Goal: Task Accomplishment & Management: Manage account settings

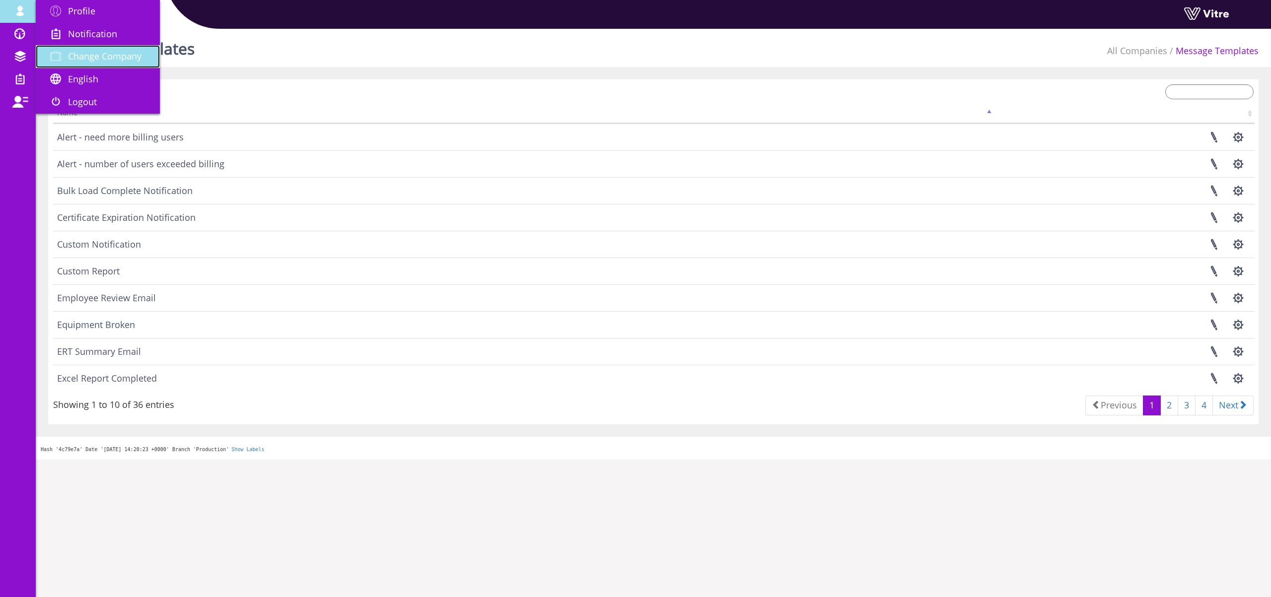
click at [93, 50] on link "Change Company" at bounding box center [98, 56] width 124 height 23
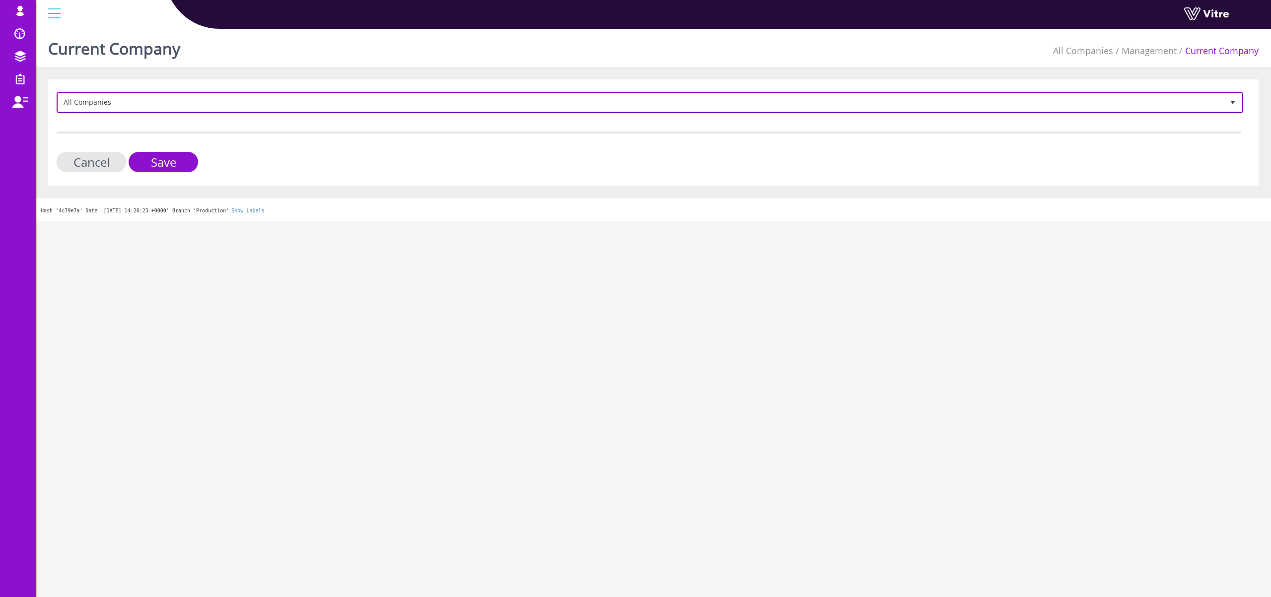
click at [90, 102] on span "All Companies" at bounding box center [641, 102] width 1166 height 18
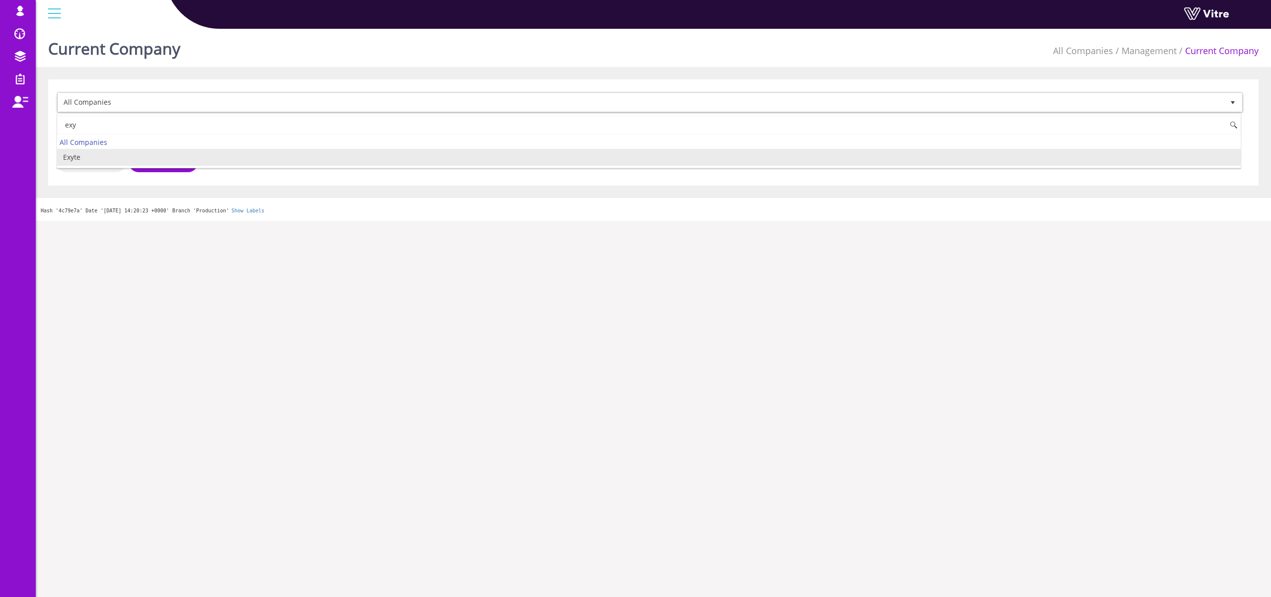
click at [88, 159] on li "Exyte" at bounding box center [648, 157] width 1183 height 17
type input "exy"
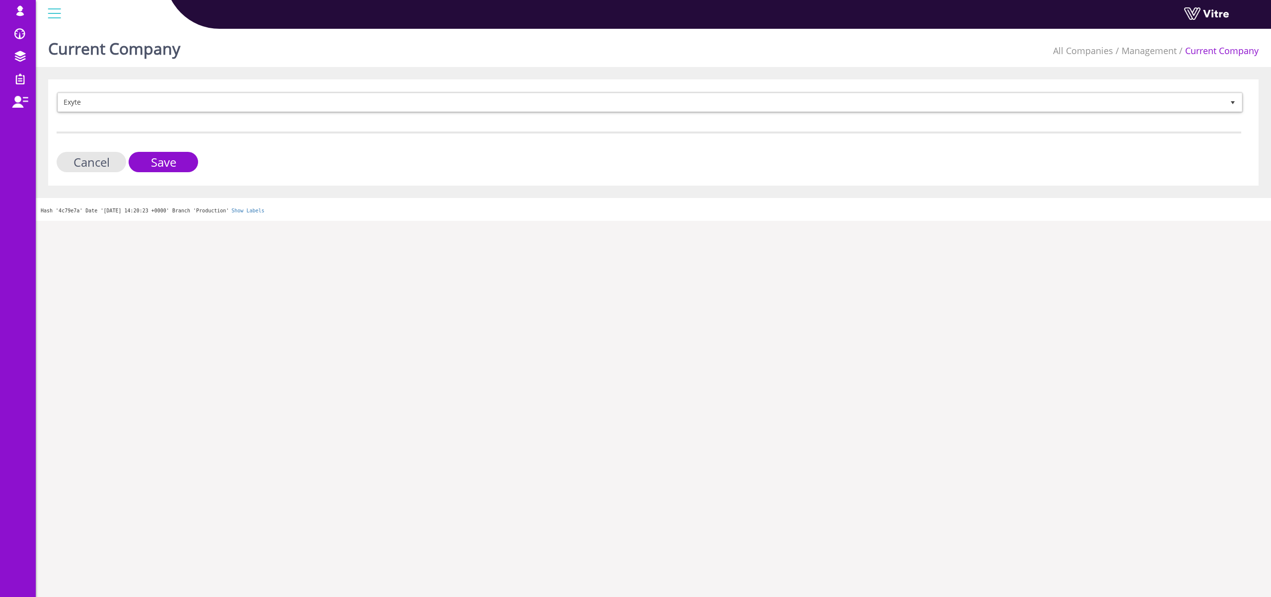
click at [172, 172] on div "Exyte 406 Cancel Save" at bounding box center [653, 132] width 1210 height 106
click at [173, 165] on input "Save" at bounding box center [163, 162] width 69 height 20
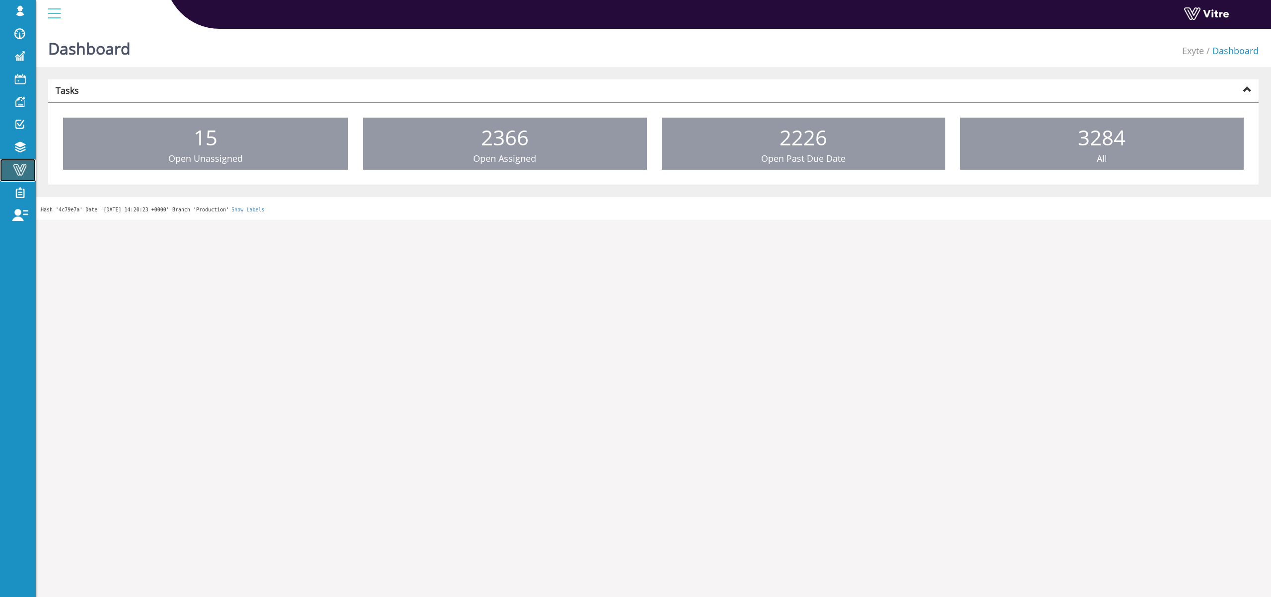
click at [19, 167] on span at bounding box center [19, 170] width 25 height 12
